Goal: Task Accomplishment & Management: Manage account settings

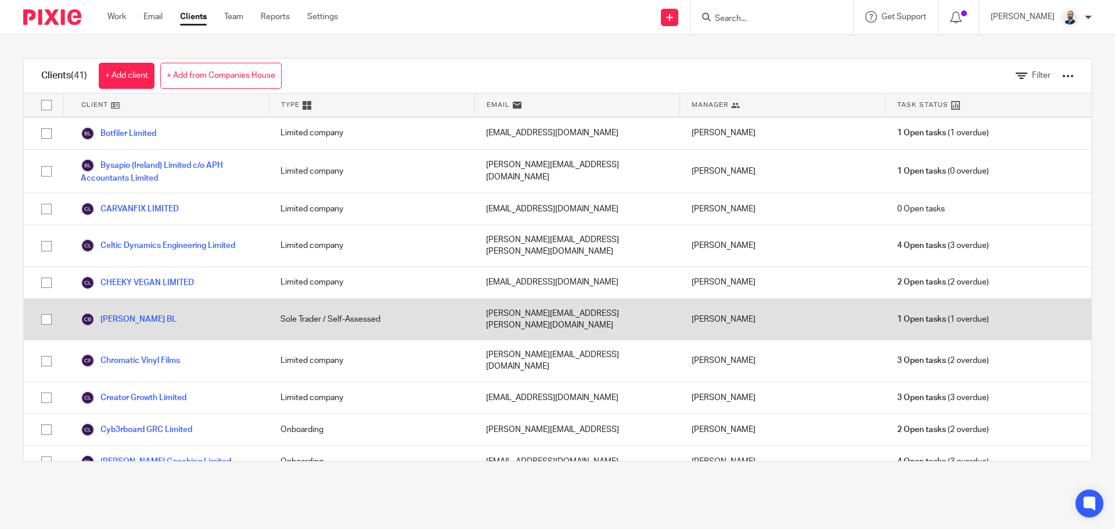
scroll to position [174, 0]
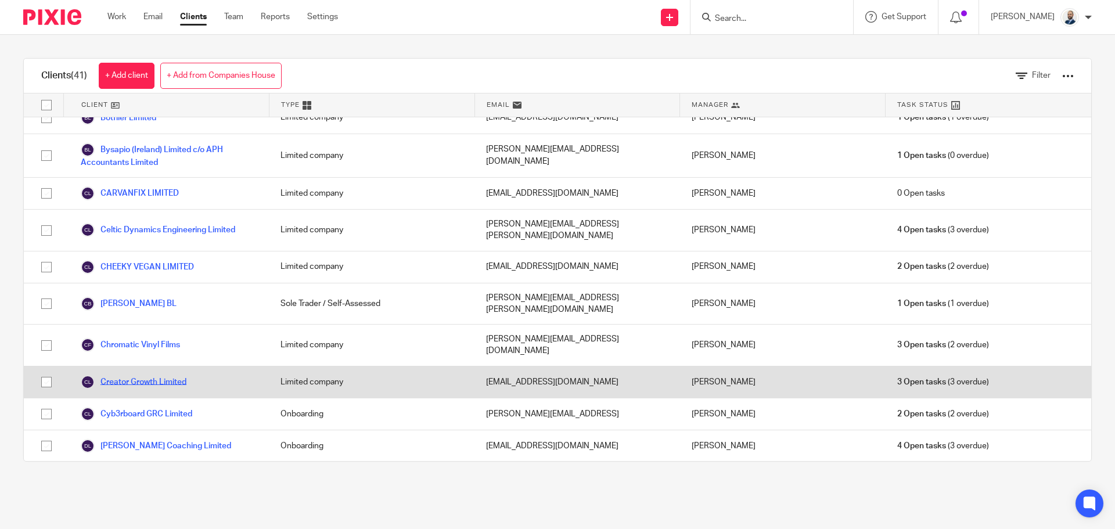
click at [133, 375] on link "Creator Growth Limited" at bounding box center [134, 382] width 106 height 14
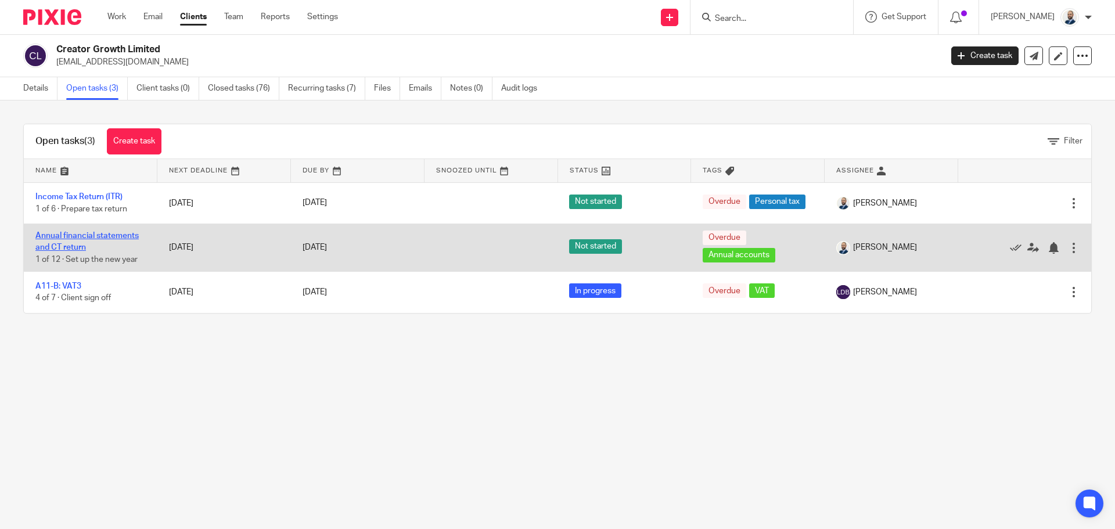
click at [70, 244] on link "Annual financial statements and CT return" at bounding box center [86, 242] width 103 height 20
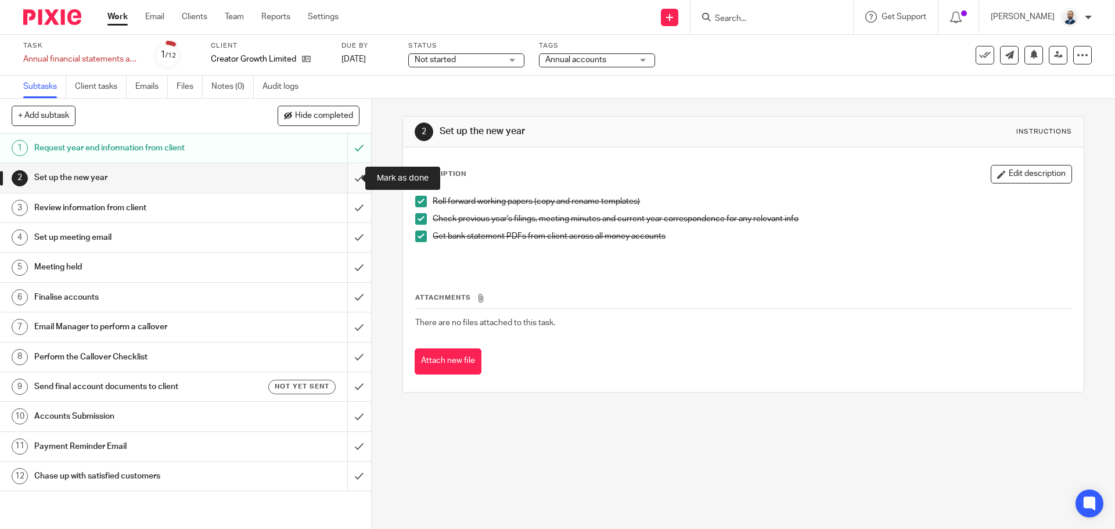
click at [344, 183] on input "submit" at bounding box center [185, 177] width 371 height 29
click at [345, 215] on input "submit" at bounding box center [185, 207] width 371 height 29
click at [348, 247] on input "submit" at bounding box center [185, 237] width 371 height 29
click at [348, 271] on input "submit" at bounding box center [185, 267] width 371 height 29
click at [346, 288] on input "submit" at bounding box center [185, 297] width 371 height 29
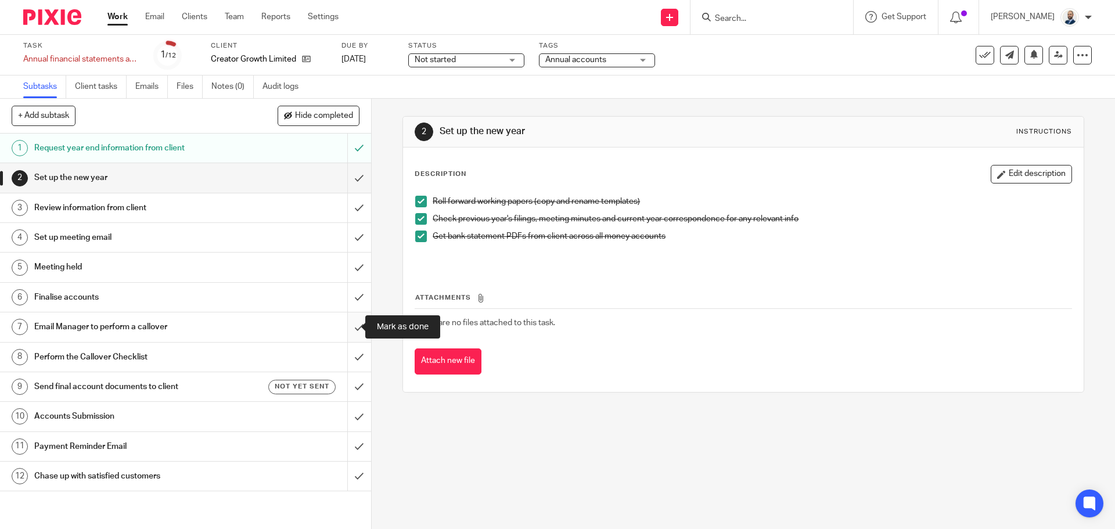
click at [351, 325] on input "submit" at bounding box center [185, 326] width 371 height 29
click at [349, 362] on input "submit" at bounding box center [185, 357] width 371 height 29
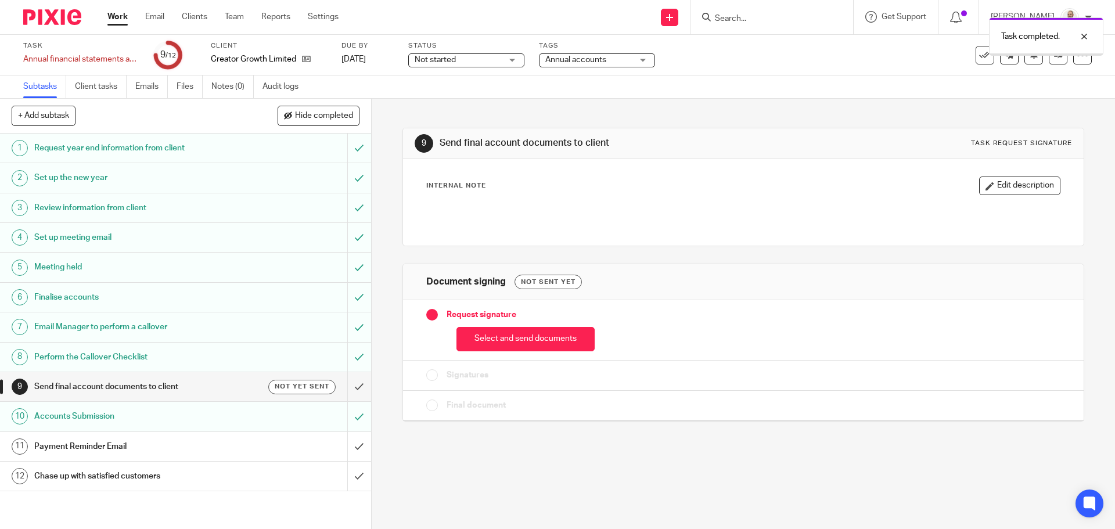
click at [272, 438] on div "Payment Reminder Email" at bounding box center [184, 446] width 301 height 17
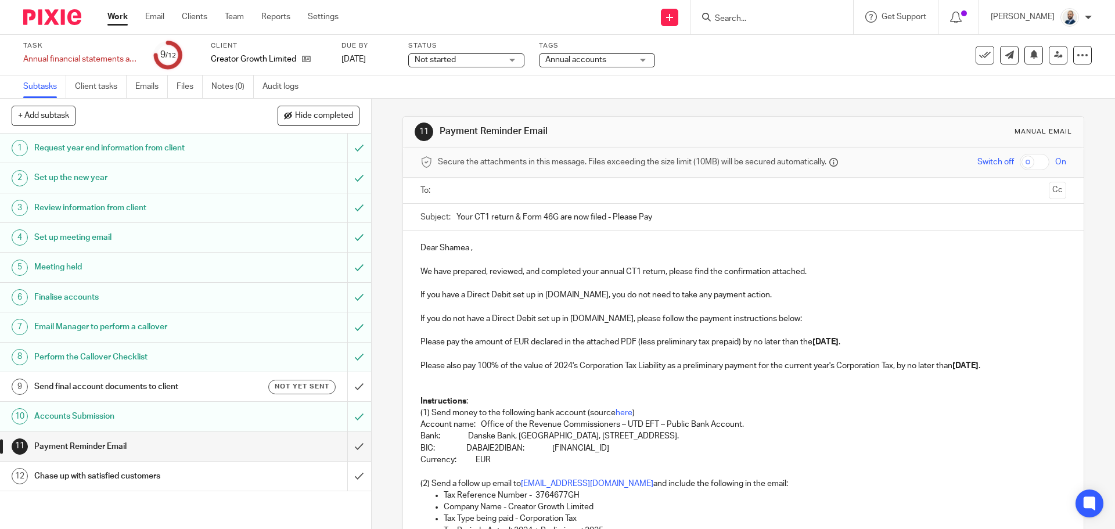
click at [196, 379] on h1 "Send final account documents to client" at bounding box center [134, 386] width 201 height 17
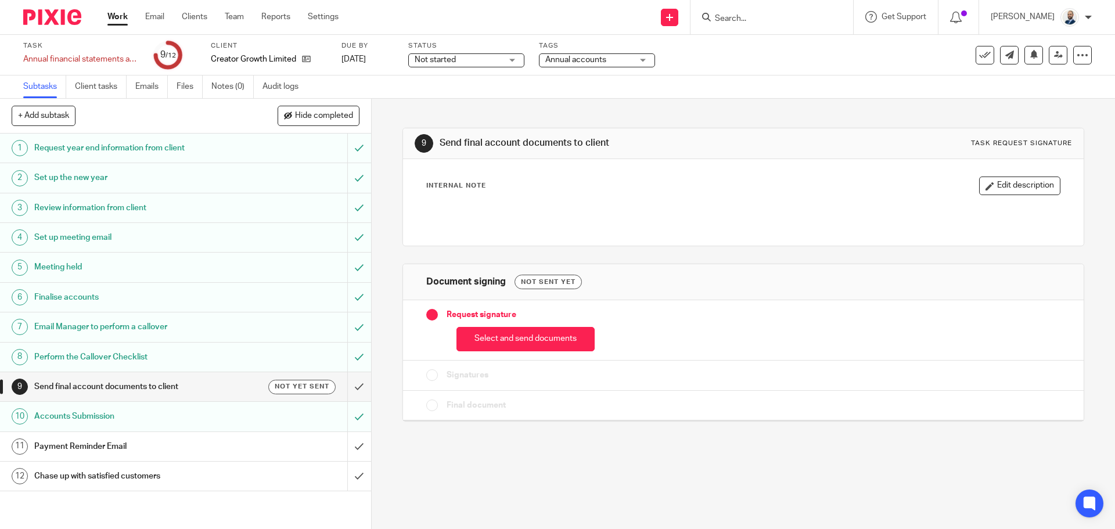
click at [528, 326] on div "Select and send documents" at bounding box center [742, 336] width 633 height 31
click at [526, 335] on button "Select and send documents" at bounding box center [525, 339] width 138 height 25
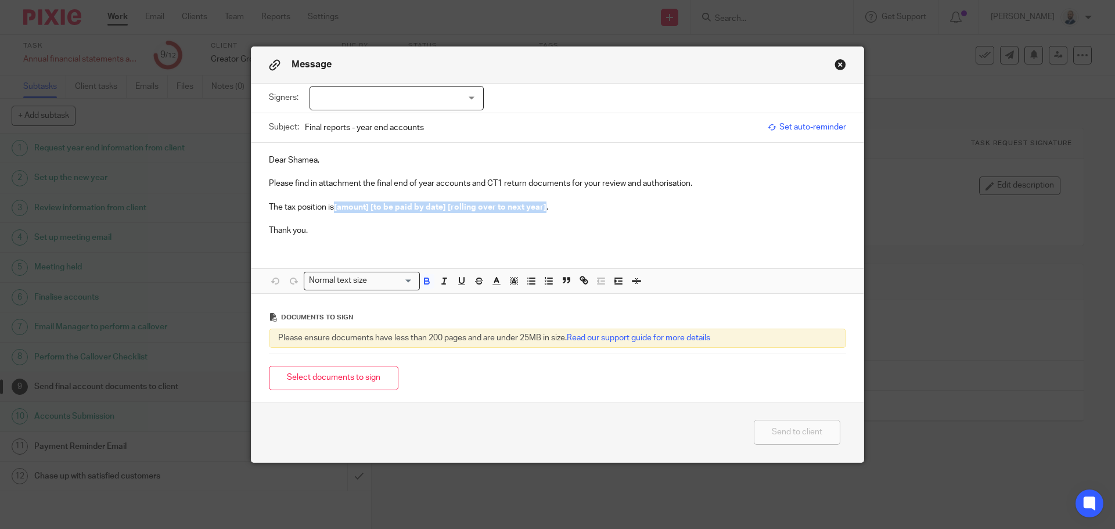
drag, startPoint x: 539, startPoint y: 209, endPoint x: 344, endPoint y: 192, distance: 195.2
click at [334, 210] on strong "[amount] [to be paid by date] [rolling over to next year]" at bounding box center [440, 207] width 213 height 8
drag, startPoint x: 351, startPoint y: 88, endPoint x: 357, endPoint y: 91, distance: 6.3
click at [352, 89] on div at bounding box center [396, 98] width 174 height 24
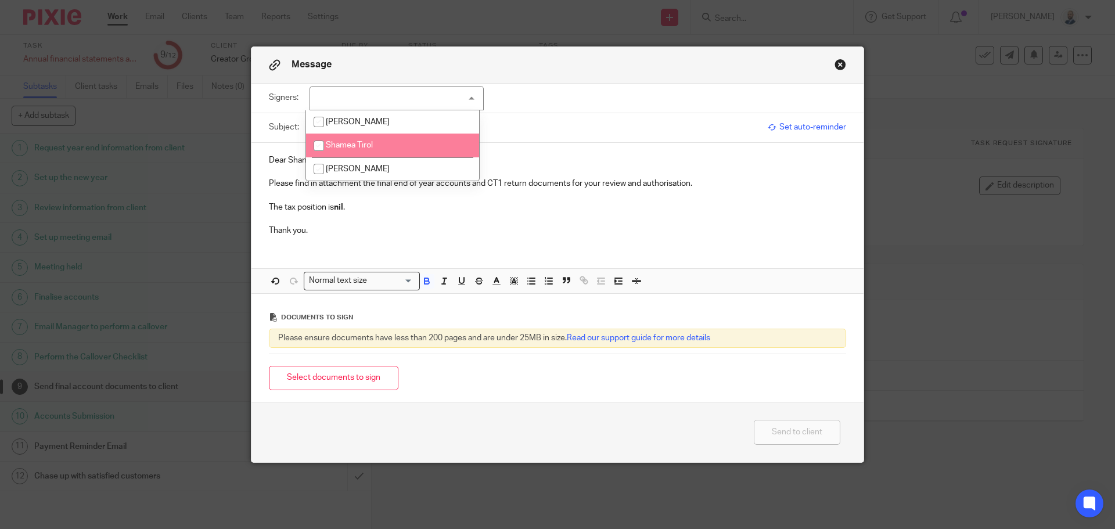
click at [371, 138] on li "Shamea Tirol" at bounding box center [392, 146] width 173 height 24
checkbox input "true"
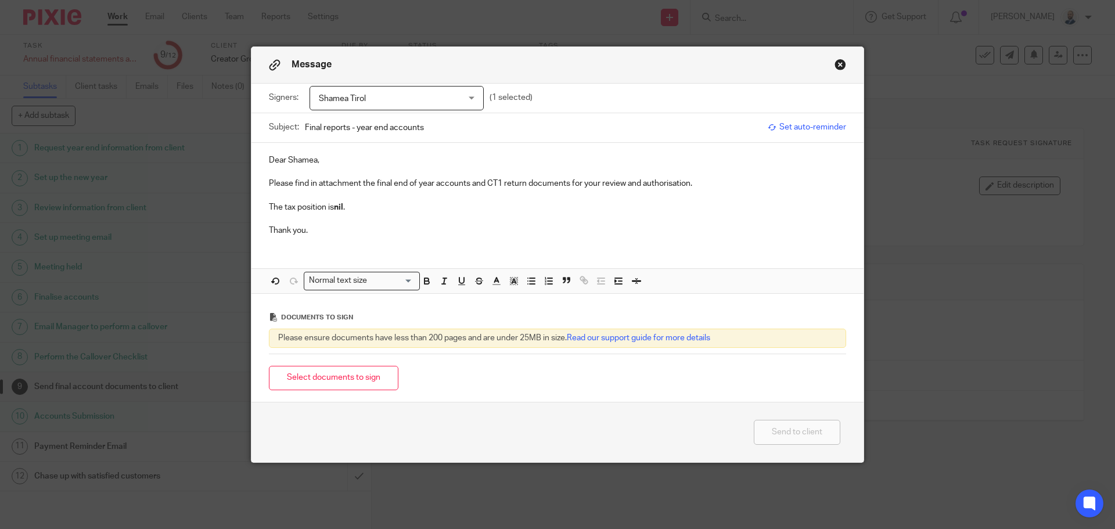
click at [408, 187] on p "Please find in attachment the final end of year accounts and CT1 return documen…" at bounding box center [557, 184] width 577 height 12
click at [355, 362] on div "Select documents to sign" at bounding box center [557, 378] width 577 height 37
click at [359, 386] on button "Select documents to sign" at bounding box center [333, 378] width 129 height 25
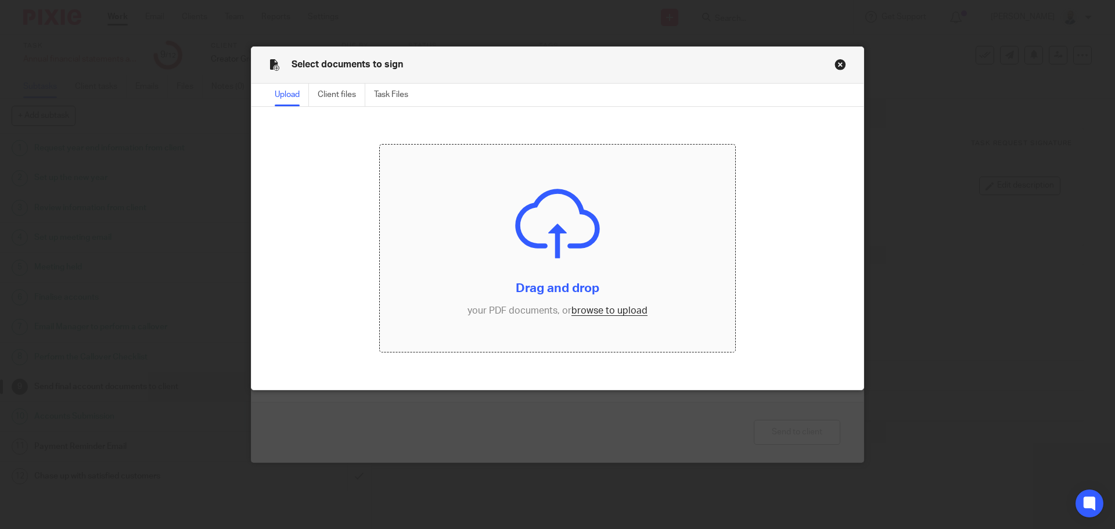
click at [587, 309] on input "file" at bounding box center [558, 249] width 356 height 208
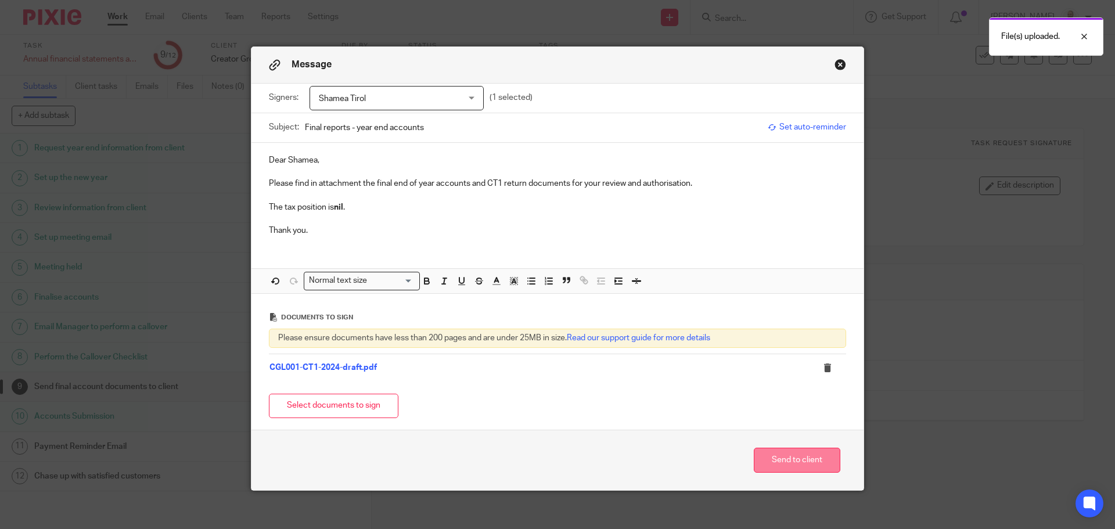
click at [813, 468] on button "Send to client" at bounding box center [797, 460] width 87 height 25
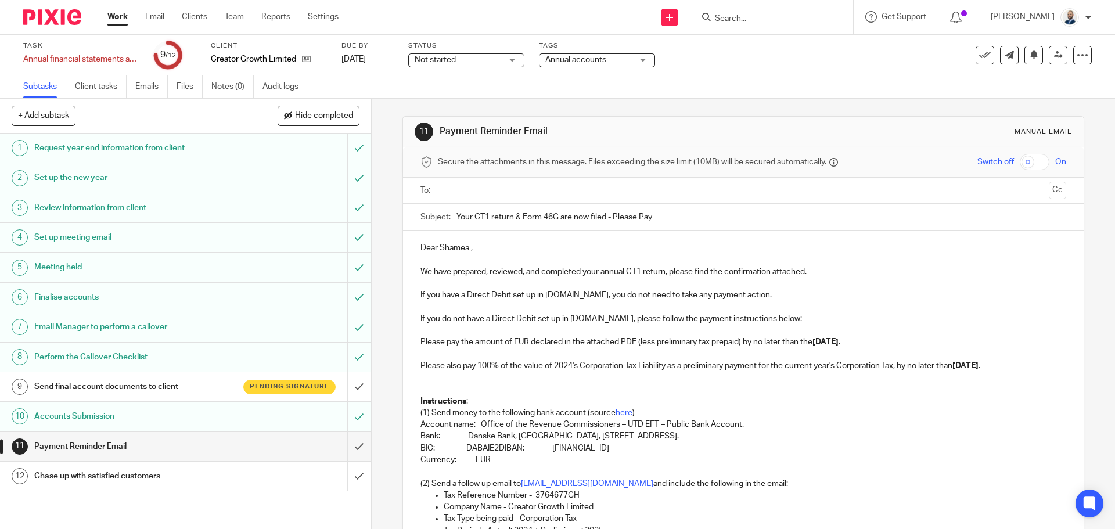
click at [260, 393] on div "Pending signature" at bounding box center [289, 387] width 92 height 15
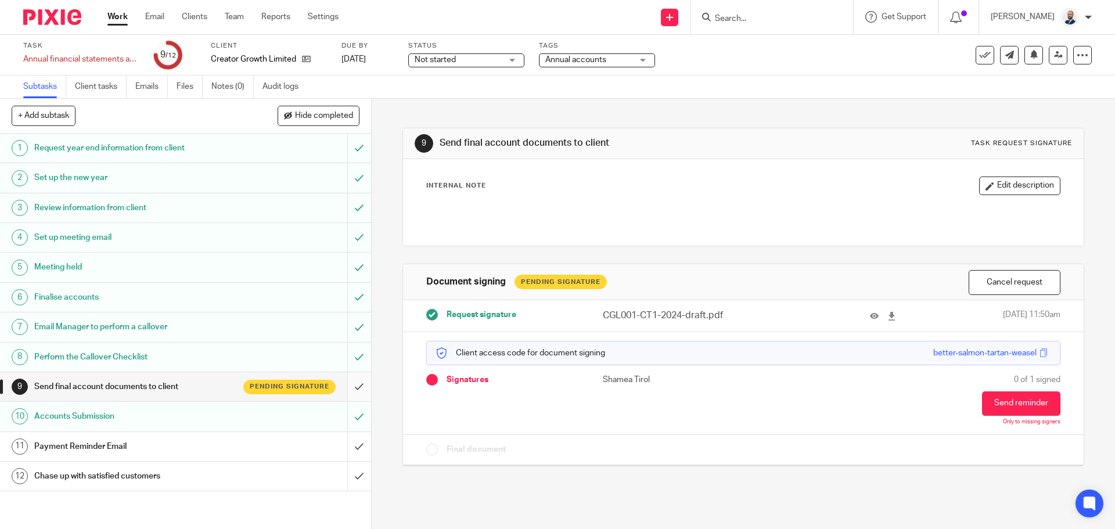
click at [350, 391] on input "submit" at bounding box center [185, 386] width 371 height 29
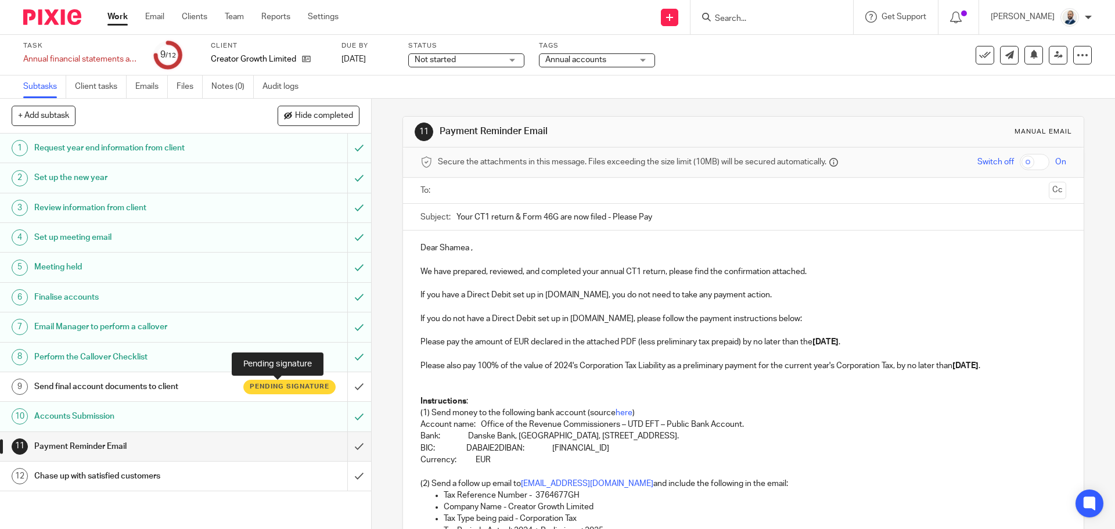
click at [286, 390] on span "Pending signature" at bounding box center [290, 386] width 80 height 10
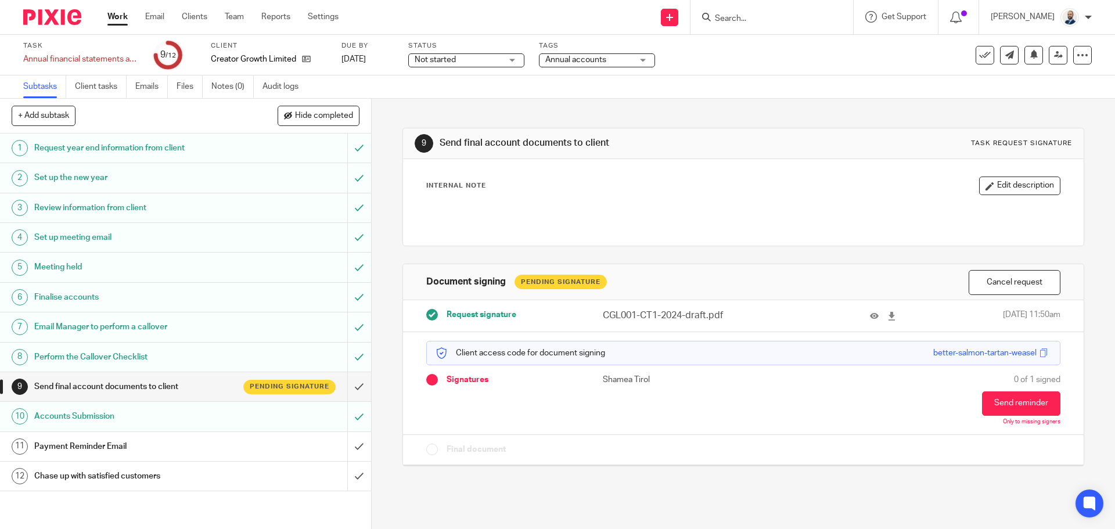
click at [272, 462] on link "12 Chase up with satisfied customers" at bounding box center [173, 476] width 347 height 29
click at [272, 456] on link "11 Payment Reminder Email" at bounding box center [173, 446] width 347 height 29
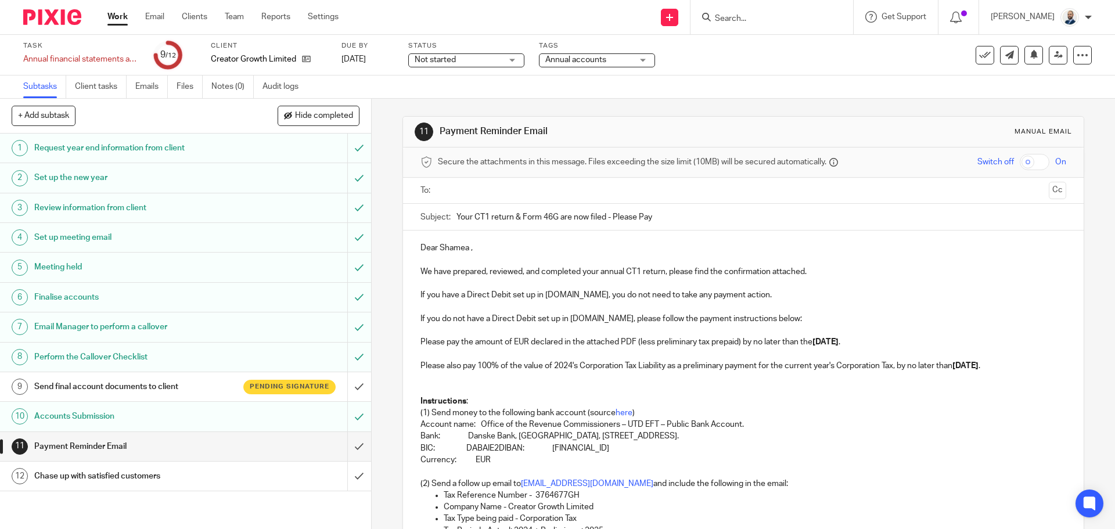
click at [251, 478] on div "Chase up with satisfied customers" at bounding box center [184, 475] width 301 height 17
click at [348, 480] on input "submit" at bounding box center [185, 476] width 371 height 29
